Goal: Task Accomplishment & Management: Manage account settings

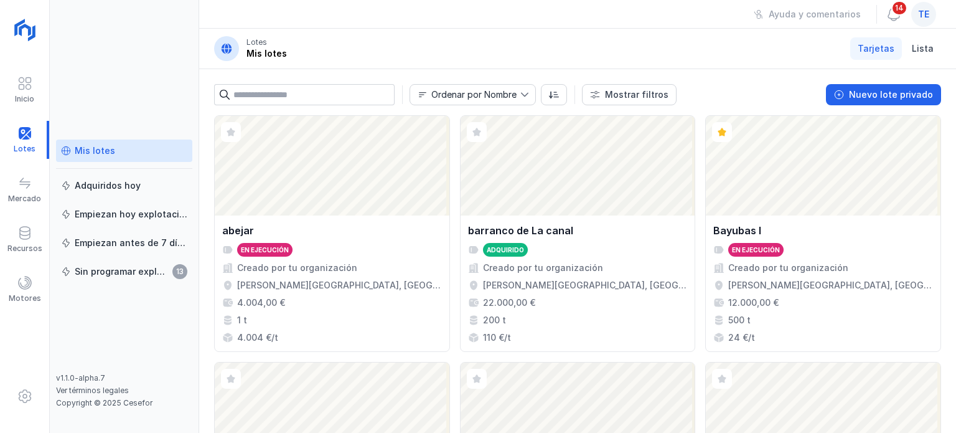
click at [924, 15] on span "te" at bounding box center [923, 14] width 11 height 12
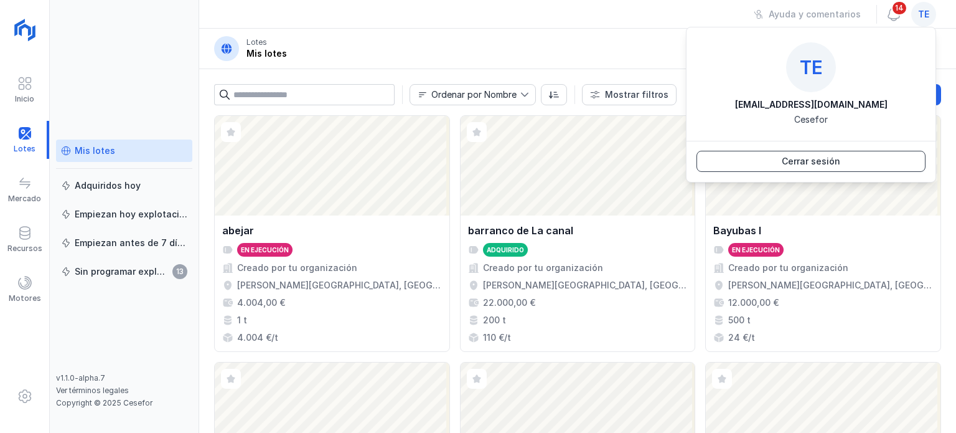
click at [861, 163] on button "Cerrar sesión" at bounding box center [811, 161] width 229 height 21
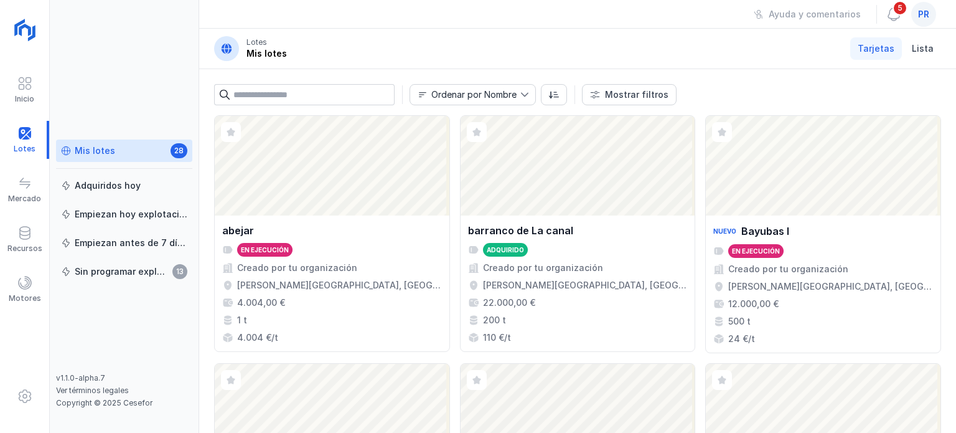
click at [932, 16] on div "pr" at bounding box center [923, 14] width 25 height 25
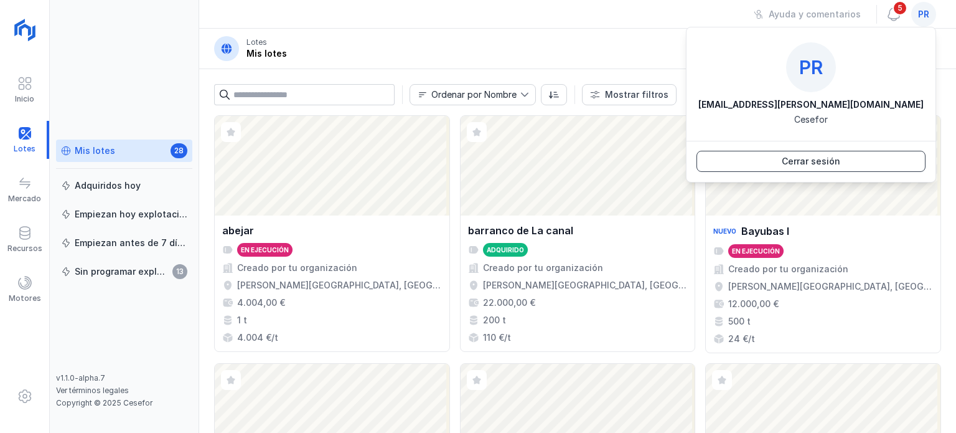
click at [834, 166] on div "Cerrar sesión" at bounding box center [811, 161] width 59 height 12
